Goal: Task Accomplishment & Management: Manage account settings

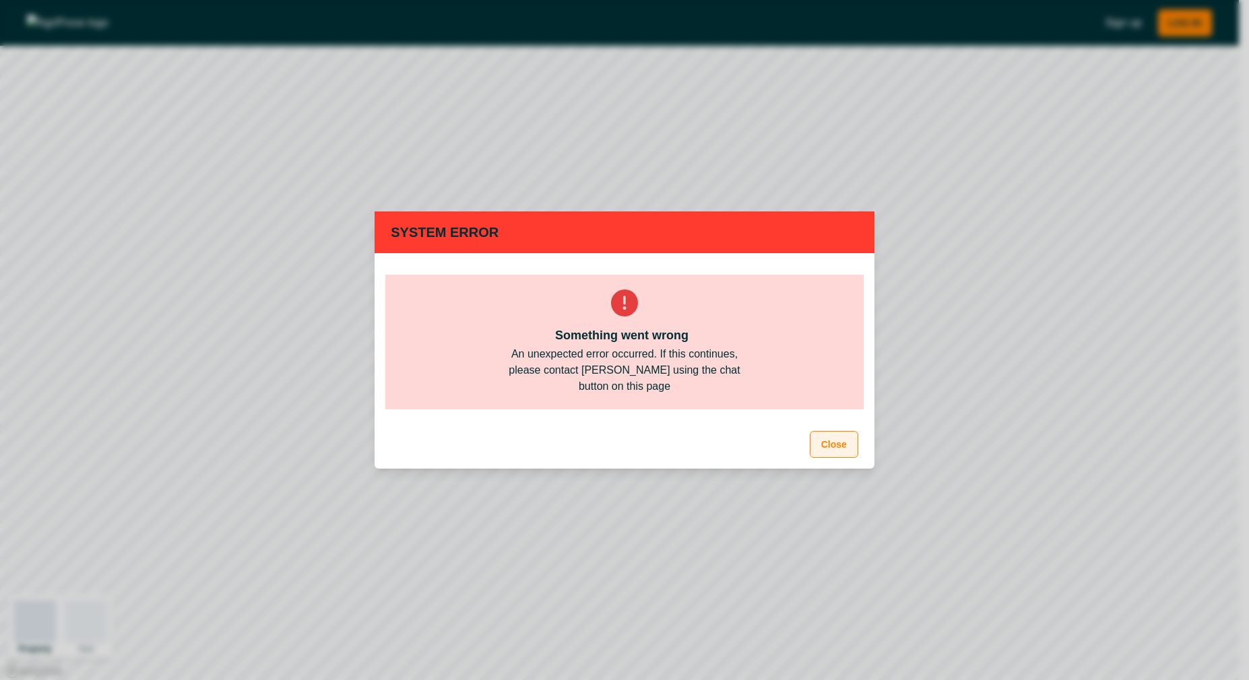
click at [845, 447] on button "Close" at bounding box center [834, 444] width 49 height 27
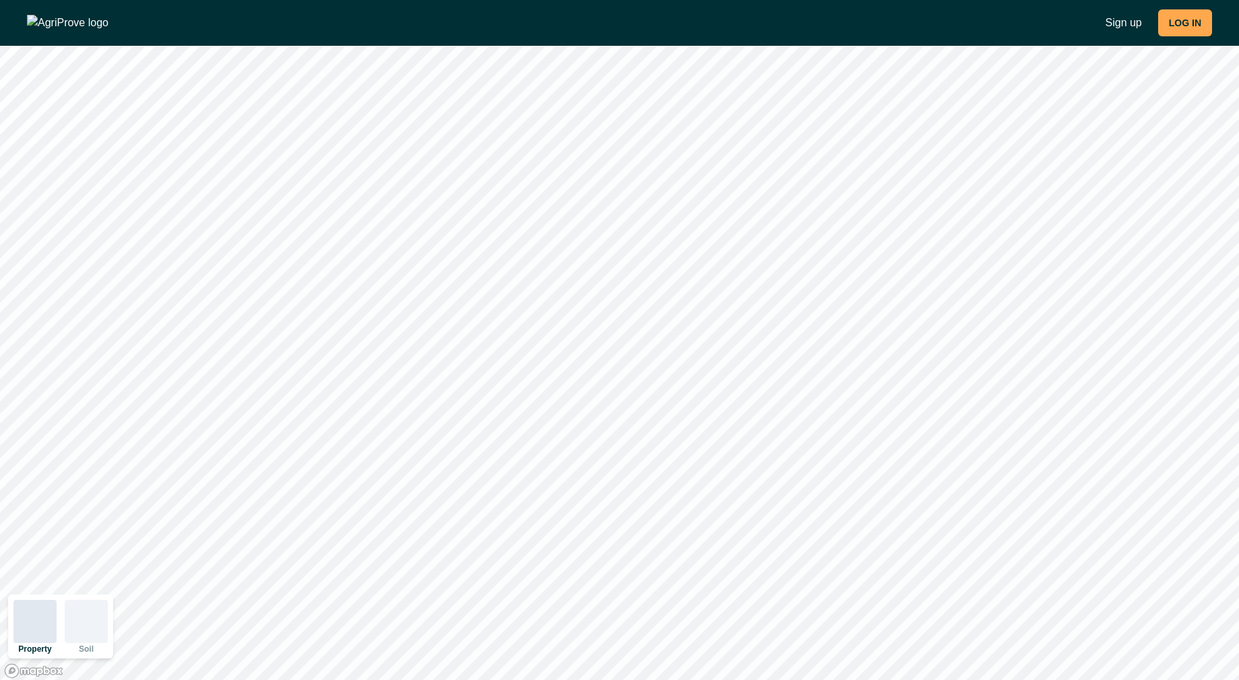
click at [1184, 28] on button "LOG IN" at bounding box center [1185, 22] width 54 height 27
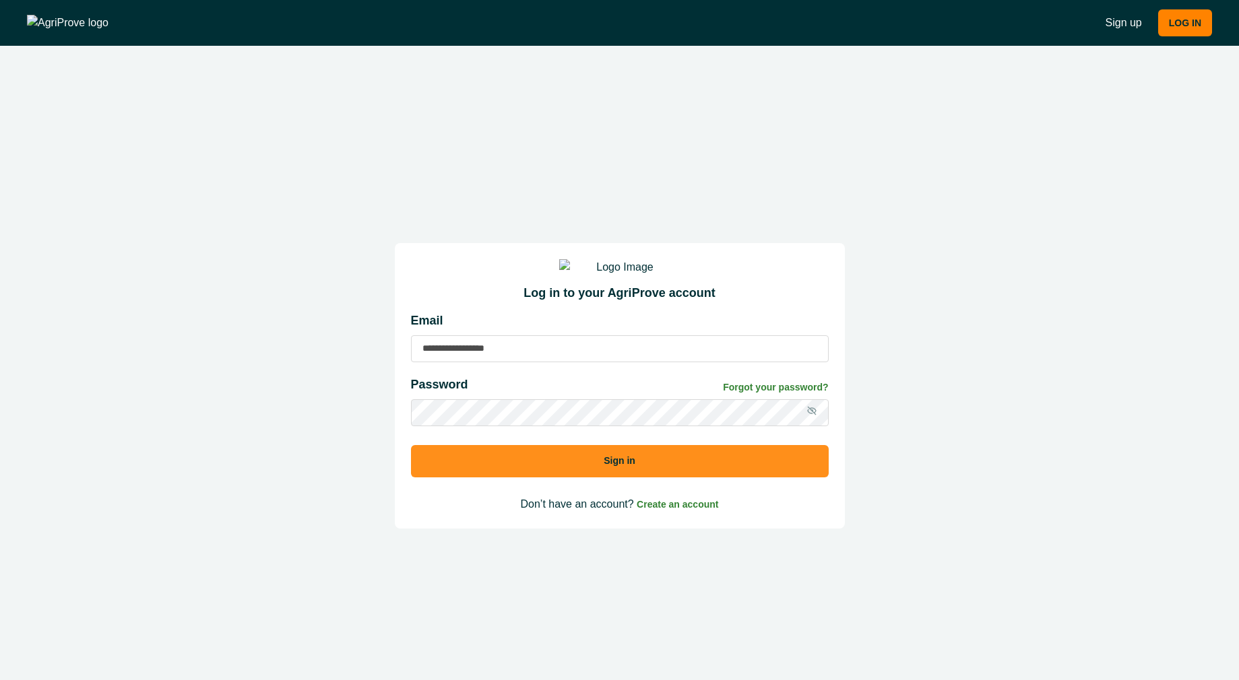
click at [546, 377] on div "Email Password Forgot your password? Sign in" at bounding box center [620, 400] width 418 height 177
click at [497, 362] on input at bounding box center [620, 348] width 418 height 27
type input "**********"
click at [810, 416] on icon at bounding box center [811, 411] width 11 height 11
click at [623, 478] on button "Sign in" at bounding box center [620, 461] width 418 height 32
